Goal: Transaction & Acquisition: Obtain resource

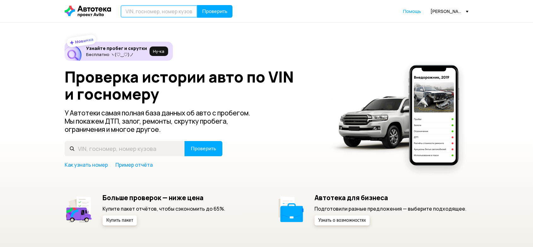
click at [143, 12] on input "text" at bounding box center [159, 11] width 77 height 13
type input "В518УР198"
click at [219, 9] on span "Проверить" at bounding box center [214, 11] width 25 height 5
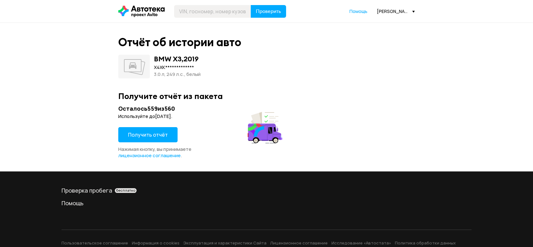
click at [153, 136] on span "Получить отчёт" at bounding box center [148, 134] width 40 height 7
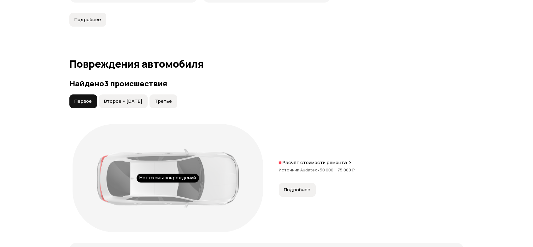
scroll to position [631, 0]
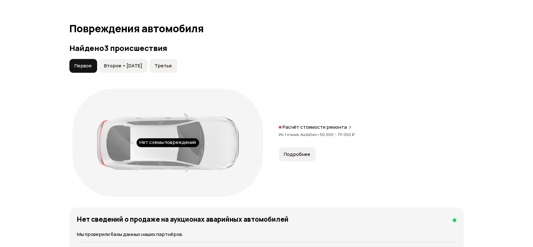
click at [137, 70] on button "Второе • [DATE]" at bounding box center [123, 66] width 49 height 14
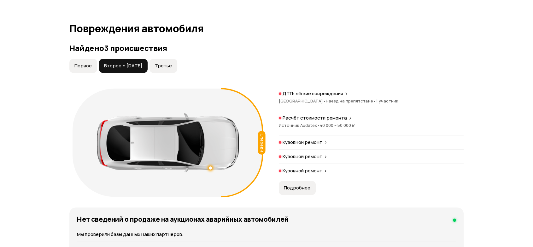
click at [89, 68] on span "Первое" at bounding box center [82, 65] width 17 height 6
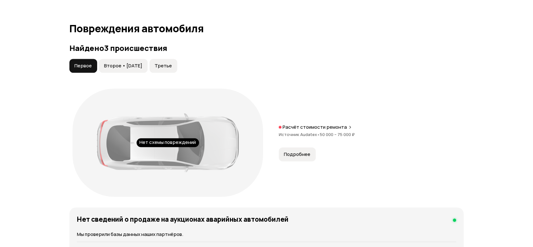
click at [172, 65] on span "Третье" at bounding box center [163, 65] width 17 height 6
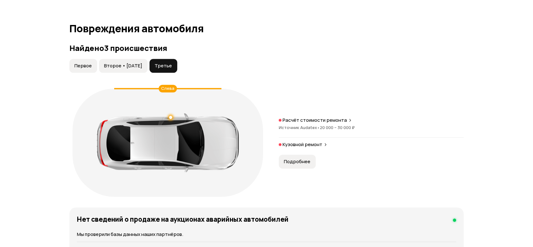
click at [135, 70] on button "Второе • [DATE]" at bounding box center [123, 66] width 49 height 14
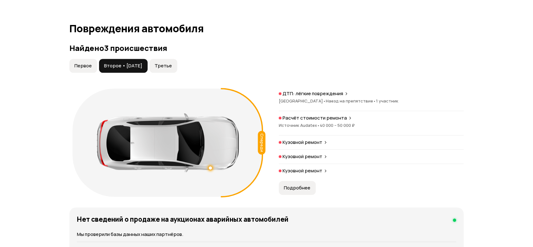
click at [86, 63] on span "Первое" at bounding box center [82, 65] width 17 height 6
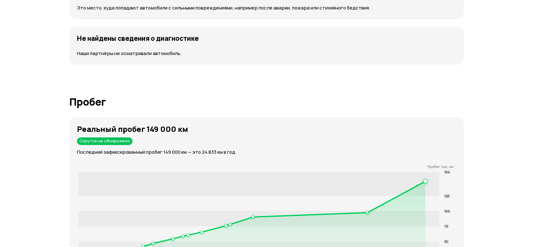
scroll to position [947, 0]
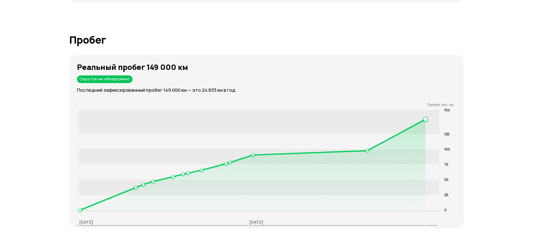
click at [42, 78] on div "Отчёт от [DATE] Отчёт формируется   Скачать PDF   Поделиться BMW X3, 2019 VIN :…" at bounding box center [266, 218] width 533 height 2285
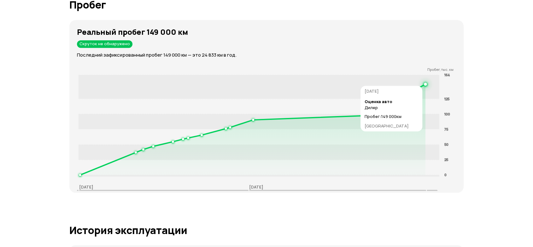
click at [427, 82] on rect at bounding box center [259, 87] width 361 height 24
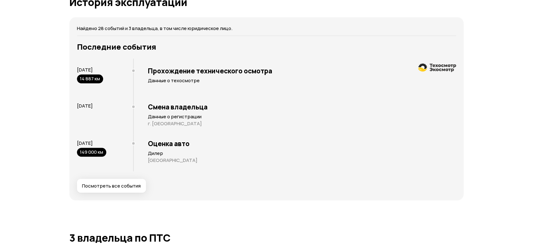
scroll to position [1263, 0]
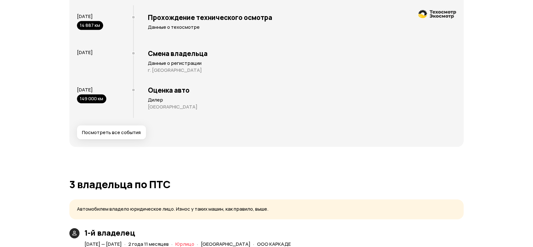
click at [163, 104] on p "[GEOGRAPHIC_DATA]" at bounding box center [302, 107] width 308 height 6
click at [168, 67] on p "г. [GEOGRAPHIC_DATA]" at bounding box center [302, 70] width 308 height 6
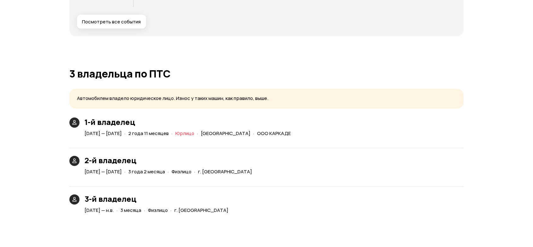
scroll to position [1403, 0]
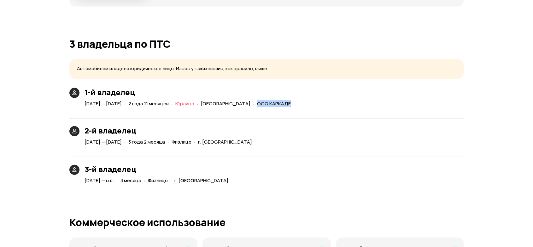
drag, startPoint x: 285, startPoint y: 101, endPoint x: 319, endPoint y: 103, distance: 33.8
click at [292, 103] on div "· ООО КАРКАДЕ" at bounding box center [272, 103] width 40 height 9
drag, startPoint x: 104, startPoint y: 180, endPoint x: 118, endPoint y: 181, distance: 14.2
click at [114, 181] on span "[DATE] — н.в." at bounding box center [99, 180] width 29 height 7
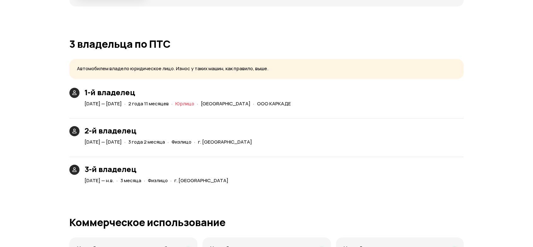
click at [114, 181] on span "[DATE] — н.в." at bounding box center [99, 180] width 29 height 7
drag, startPoint x: 119, startPoint y: 181, endPoint x: 129, endPoint y: 179, distance: 10.2
click at [115, 179] on div "[DATE] — н.в." at bounding box center [99, 180] width 32 height 7
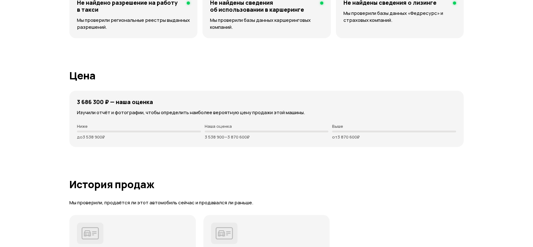
scroll to position [1683, 0]
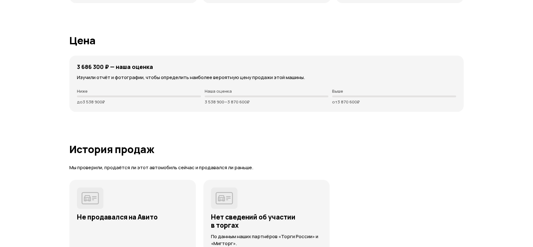
click at [98, 72] on div "3 686 300 ₽ — наша оценка Изучили отчёт и фотографии, чтобы определить наиболее…" at bounding box center [266, 84] width 395 height 56
click at [78, 65] on h4 "3 686 300 ₽ — наша оценка" at bounding box center [115, 66] width 76 height 7
drag, startPoint x: 74, startPoint y: 65, endPoint x: 97, endPoint y: 66, distance: 22.1
click at [97, 66] on div "3 686 300 ₽ — наша оценка Изучили отчёт и фотографии, чтобы определить наиболее…" at bounding box center [266, 84] width 395 height 56
click at [97, 66] on h4 "3 686 300 ₽ — наша оценка" at bounding box center [115, 66] width 76 height 7
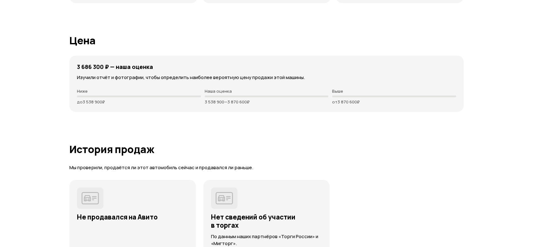
click at [101, 68] on h4 "3 686 300 ₽ — наша оценка" at bounding box center [115, 66] width 76 height 7
drag, startPoint x: 109, startPoint y: 66, endPoint x: 78, endPoint y: 65, distance: 31.3
click at [78, 65] on h4 "3 686 300 ₽ — наша оценка" at bounding box center [115, 66] width 76 height 7
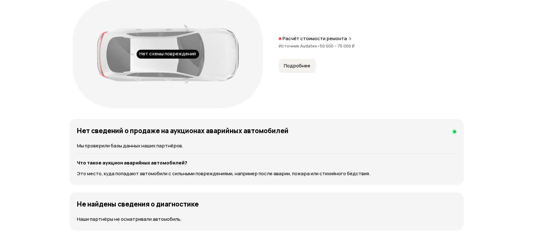
scroll to position [0, 0]
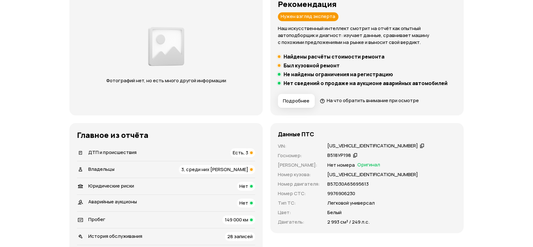
scroll to position [140, 0]
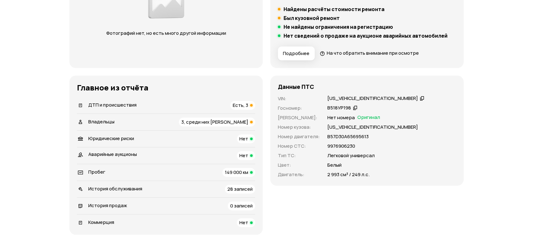
click at [321, 133] on div "VIN : [US_VEHICLE_IDENTIFICATION_NUMBER]   Госномер : В518УР198   Номер ПТС : Н…" at bounding box center [367, 136] width 178 height 83
click at [407, 158] on div "Легковой универсал" at bounding box center [392, 155] width 129 height 7
click at [427, 116] on div "Нет номера Оригинал" at bounding box center [392, 117] width 129 height 7
click at [400, 140] on div "VIN : [US_VEHICLE_IDENTIFICATION_NUMBER]   Госномер : В518УР198   Номер ПТС : Н…" at bounding box center [367, 136] width 178 height 83
